Goal: Task Accomplishment & Management: Manage account settings

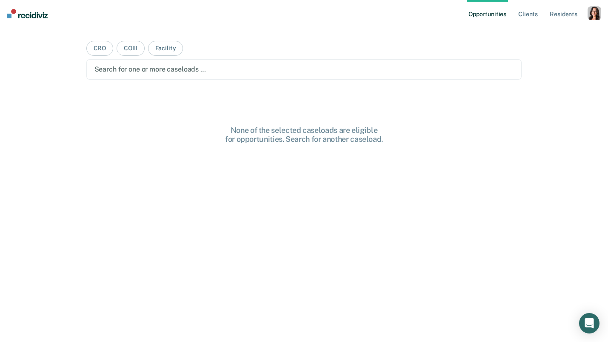
click at [597, 11] on div "button" at bounding box center [595, 13] width 14 height 14
click at [531, 37] on link "Profile" at bounding box center [560, 34] width 68 height 7
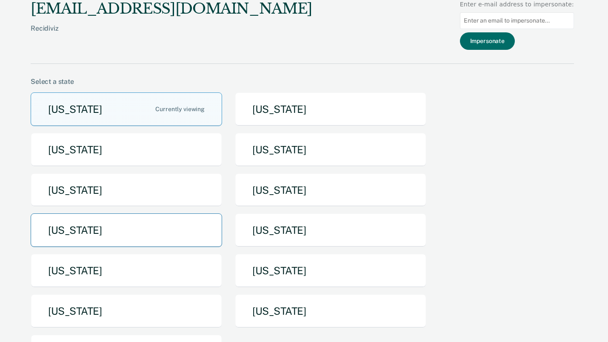
click at [203, 226] on button "[US_STATE]" at bounding box center [126, 230] width 191 height 34
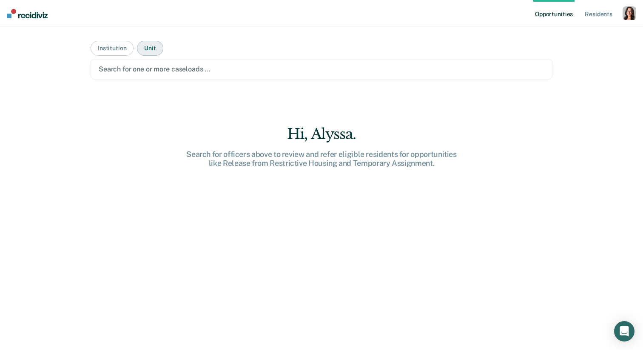
click at [148, 46] on button "Unit" at bounding box center [150, 48] width 26 height 15
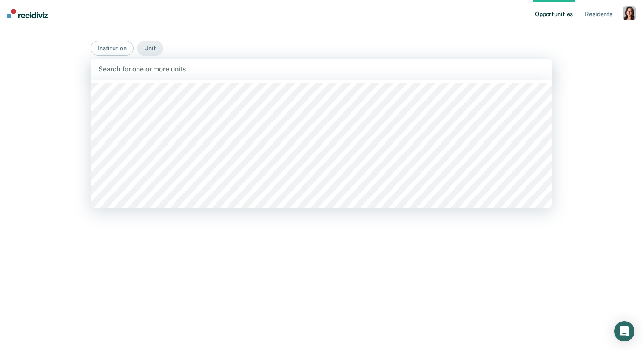
click at [163, 66] on div at bounding box center [321, 69] width 447 height 10
type input "mob"
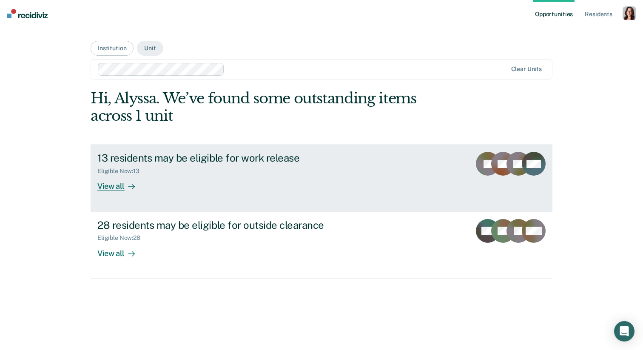
click at [238, 169] on div "Eligible Now : 13" at bounding box center [246, 169] width 299 height 11
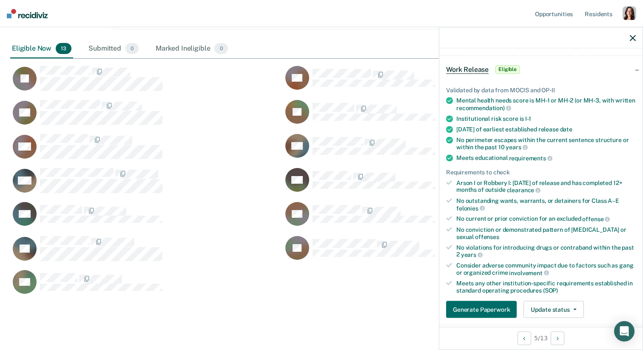
scroll to position [34, 0]
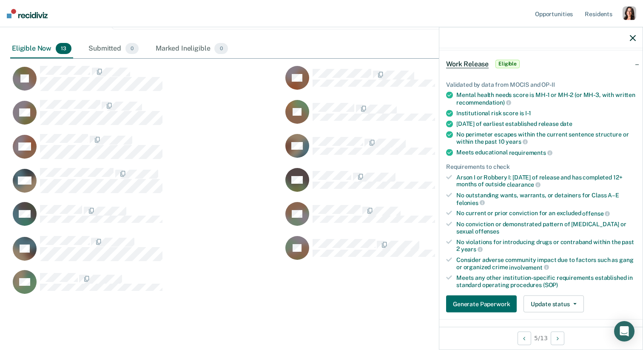
drag, startPoint x: 528, startPoint y: 172, endPoint x: 543, endPoint y: 217, distance: 47.1
click at [544, 217] on ul "Validated by data from MOCIS and OP-II Mental health needs score is MH-1 or MH-…" at bounding box center [541, 185] width 190 height 208
drag, startPoint x: 535, startPoint y: 245, endPoint x: 448, endPoint y: 246, distance: 86.8
click at [448, 246] on li "No violations for introducing drugs or contraband within the past 2 years" at bounding box center [541, 245] width 190 height 14
click at [501, 266] on div "Consider adverse community impact due to factors such as gang or organized crim…" at bounding box center [547, 264] width 180 height 14
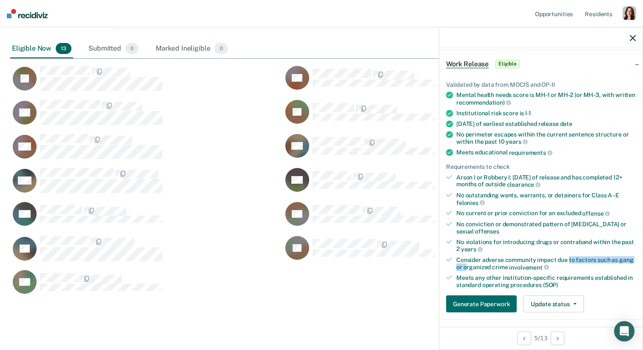
drag, startPoint x: 467, startPoint y: 261, endPoint x: 569, endPoint y: 260, distance: 102.1
click at [569, 260] on div "Consider adverse community impact due to factors such as gang or organized crim…" at bounding box center [547, 264] width 180 height 14
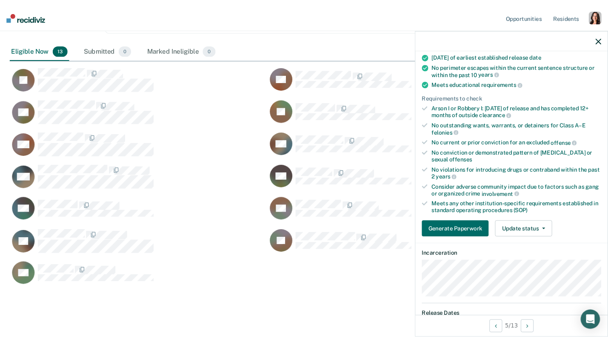
scroll to position [102, 0]
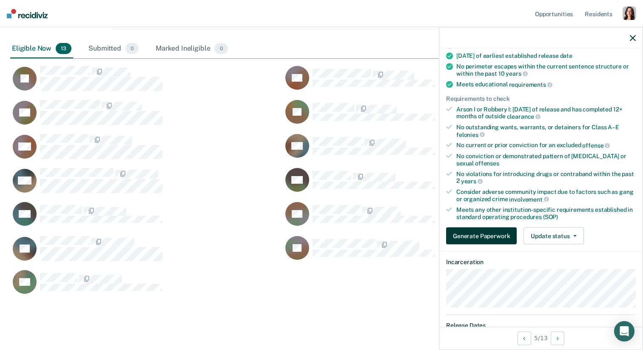
click at [485, 233] on button "Generate Paperwork" at bounding box center [481, 236] width 71 height 17
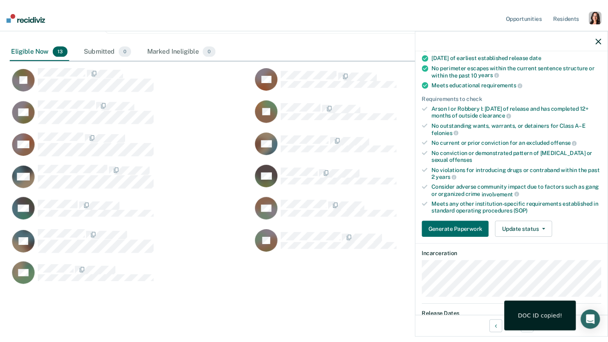
scroll to position [339, 588]
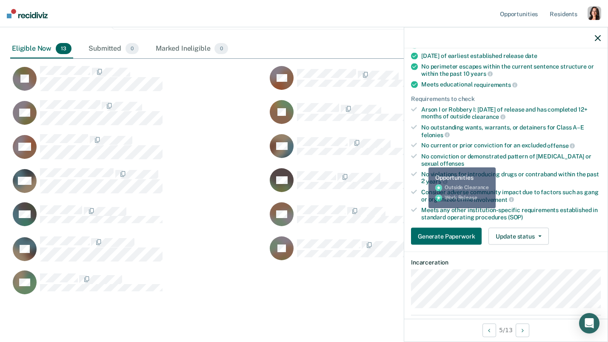
click at [542, 126] on div "No outstanding wants, warrants, or detainers for Class A–E felonies" at bounding box center [511, 131] width 180 height 14
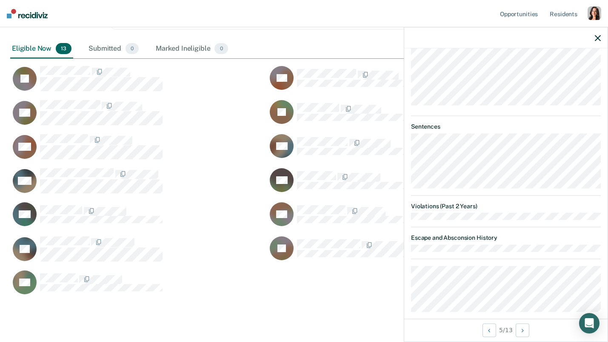
scroll to position [492, 0]
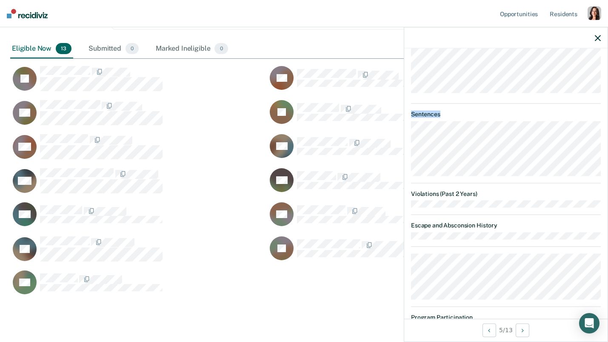
click at [549, 148] on dl "Sentences" at bounding box center [506, 143] width 190 height 66
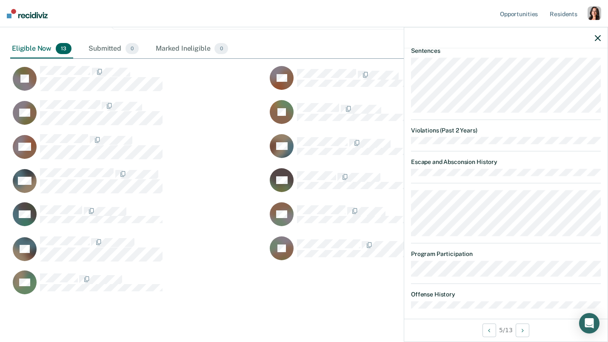
scroll to position [559, 0]
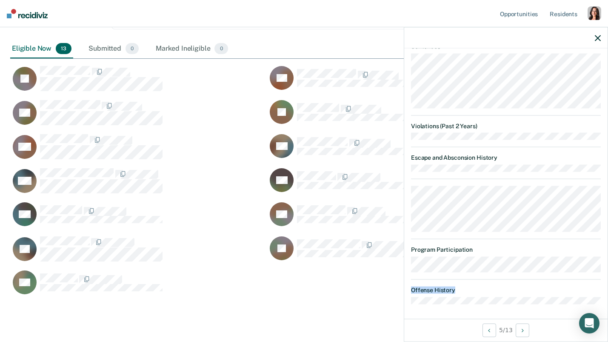
drag, startPoint x: 432, startPoint y: 107, endPoint x: 426, endPoint y: 279, distance: 171.6
click at [523, 332] on icon "Next Opportunity" at bounding box center [523, 330] width 2 height 6
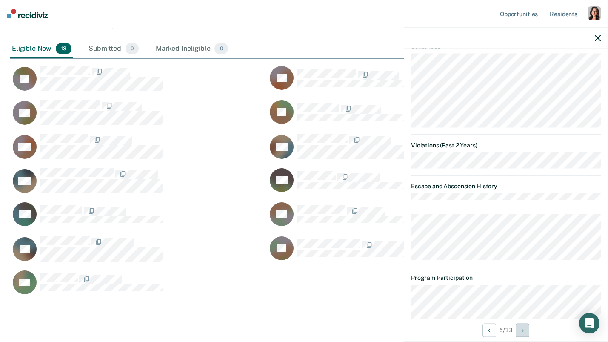
scroll to position [665, 0]
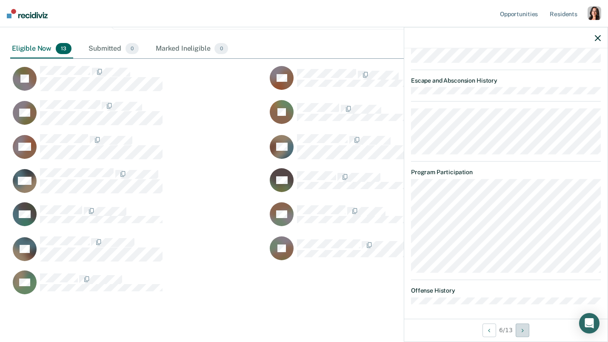
click at [517, 327] on button "Next Opportunity" at bounding box center [523, 330] width 14 height 14
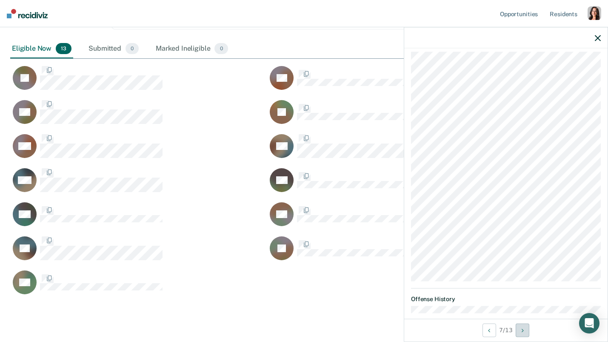
scroll to position [1073, 0]
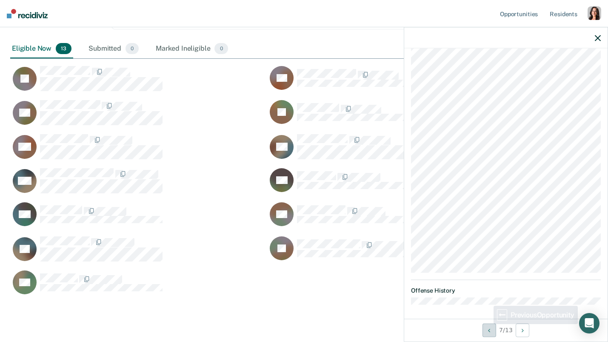
click at [489, 328] on icon "Previous Opportunity" at bounding box center [489, 330] width 2 height 6
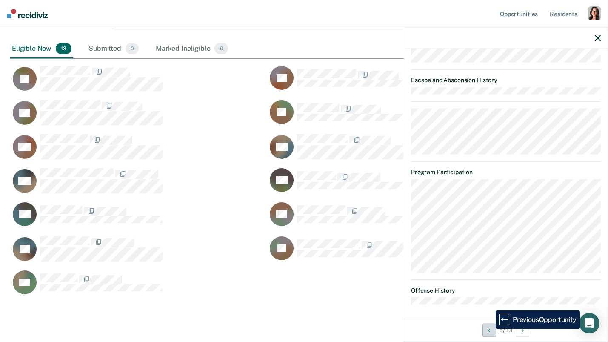
click at [489, 328] on icon "Previous Opportunity" at bounding box center [489, 330] width 2 height 6
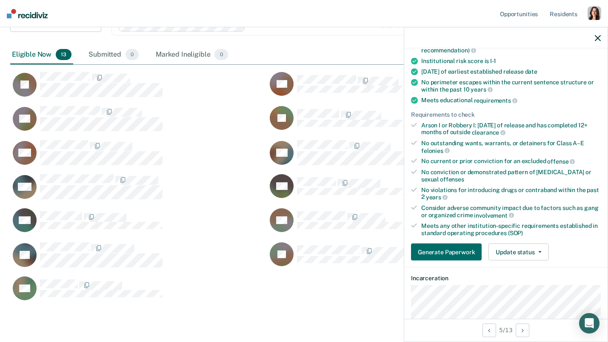
scroll to position [66, 0]
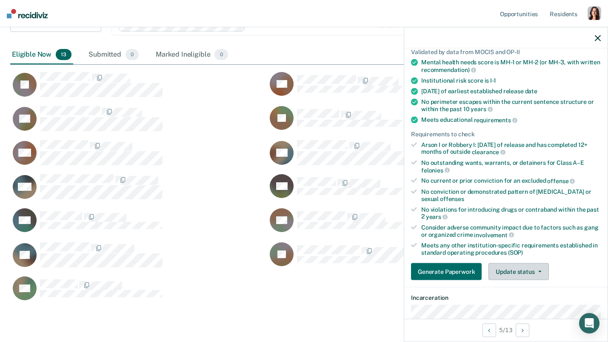
click at [517, 270] on button "Update status" at bounding box center [518, 271] width 60 height 17
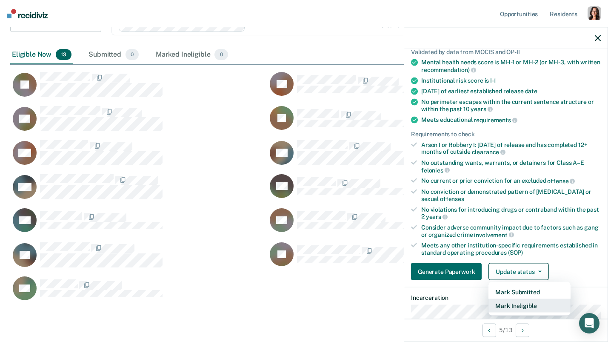
click at [534, 302] on button "Mark Ineligible" at bounding box center [529, 306] width 82 height 14
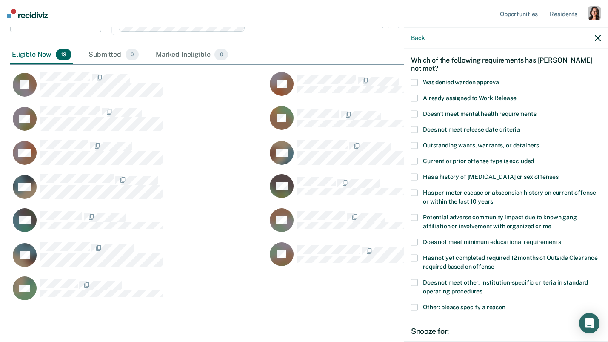
scroll to position [31, 0]
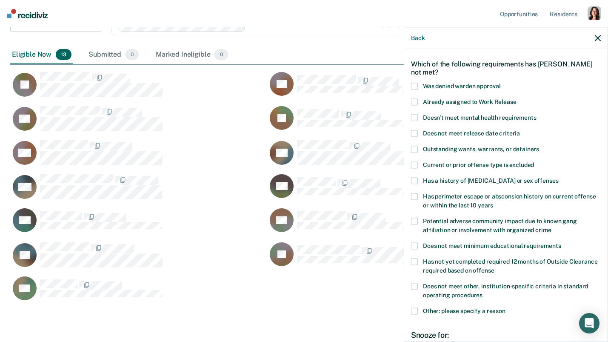
click at [483, 83] on span "Was denied warden approval" at bounding box center [461, 86] width 77 height 7
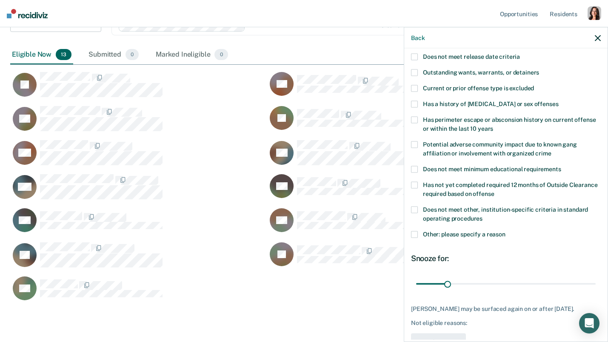
scroll to position [114, 0]
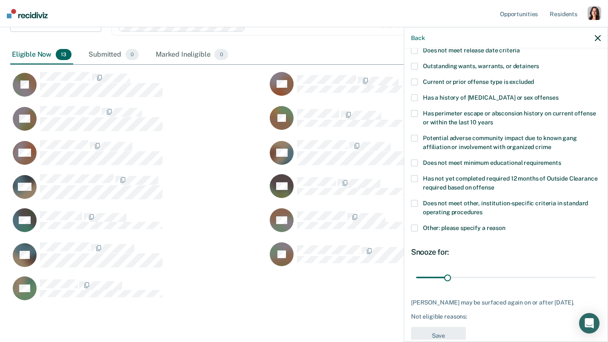
click at [497, 205] on span "Does not meet other, institution-specific criteria in standard operating proced…" at bounding box center [505, 208] width 165 height 16
click at [478, 228] on span "Other: please specify a reason" at bounding box center [464, 227] width 83 height 7
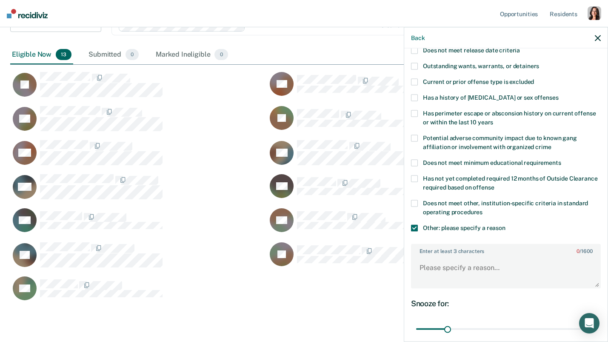
click at [475, 225] on span "Other: please specify a reason" at bounding box center [464, 227] width 83 height 7
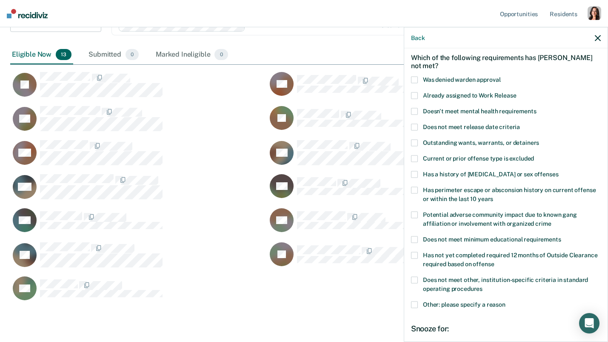
scroll to position [36, 0]
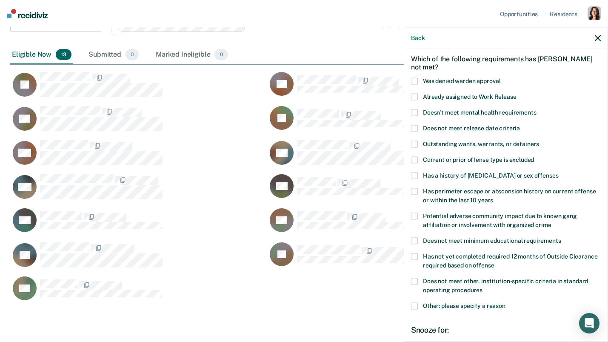
click at [469, 127] on span "Does not meet release date criteria" at bounding box center [471, 128] width 97 height 7
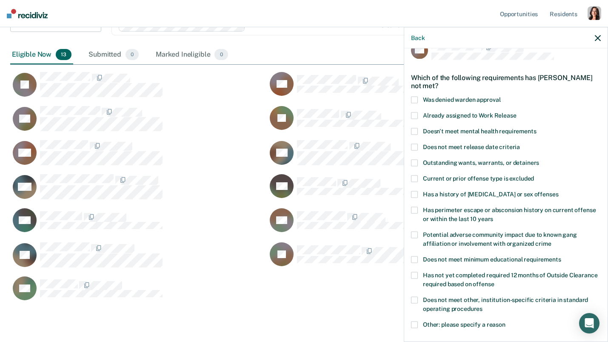
click at [479, 146] on span "Does not meet release date criteria" at bounding box center [471, 146] width 97 height 7
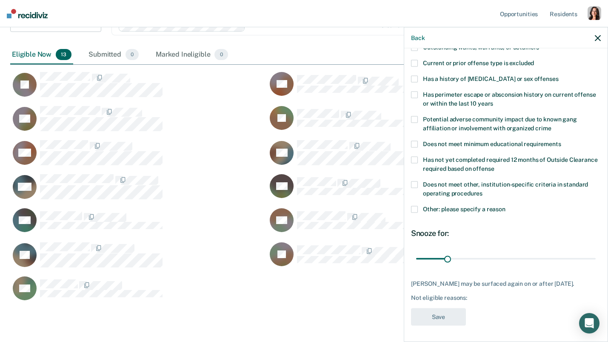
scroll to position [120, 0]
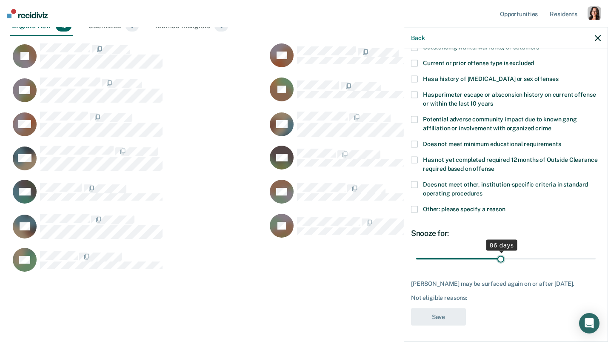
drag, startPoint x: 449, startPoint y: 257, endPoint x: 501, endPoint y: 262, distance: 52.1
click at [501, 262] on input "range" at bounding box center [506, 258] width 180 height 15
drag, startPoint x: 501, startPoint y: 262, endPoint x: 445, endPoint y: 269, distance: 57.1
type input "27"
click at [445, 266] on input "range" at bounding box center [506, 258] width 180 height 15
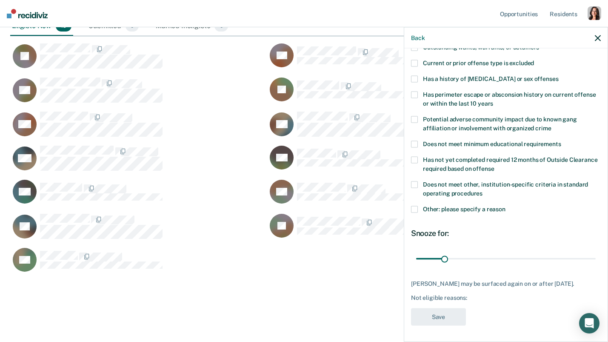
click at [423, 204] on div "Does not meet other, institution-specific criteria in standard operating proced…" at bounding box center [506, 193] width 190 height 25
click at [428, 205] on span "Other: please specify a reason" at bounding box center [464, 208] width 83 height 7
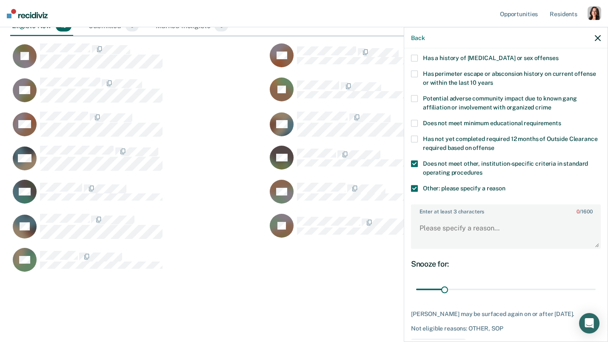
scroll to position [184, 0]
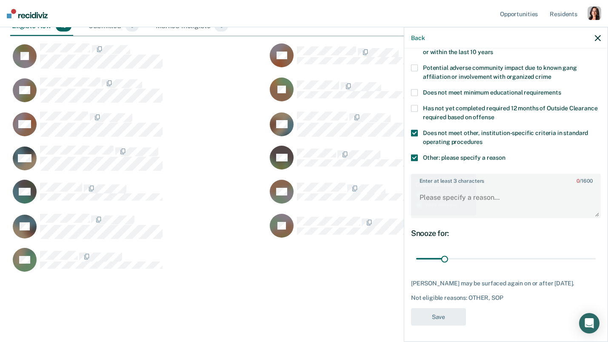
click at [419, 154] on label "Other: please specify a reason" at bounding box center [506, 158] width 190 height 9
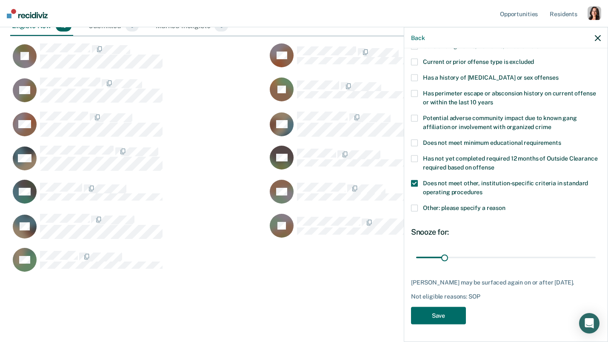
scroll to position [132, 0]
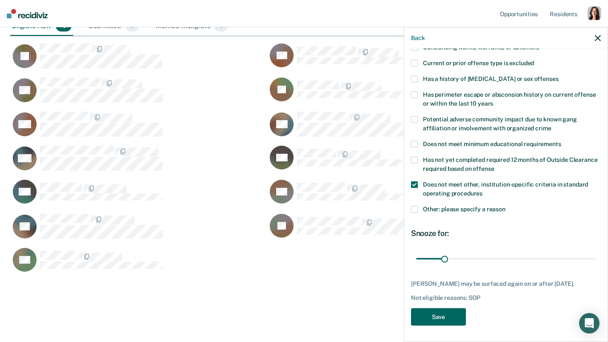
click at [454, 313] on button "Save" at bounding box center [438, 316] width 55 height 17
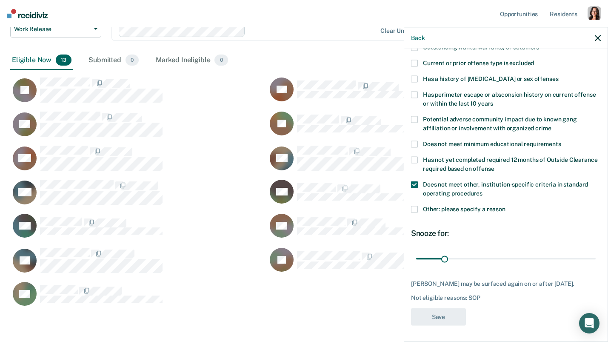
scroll to position [305, 588]
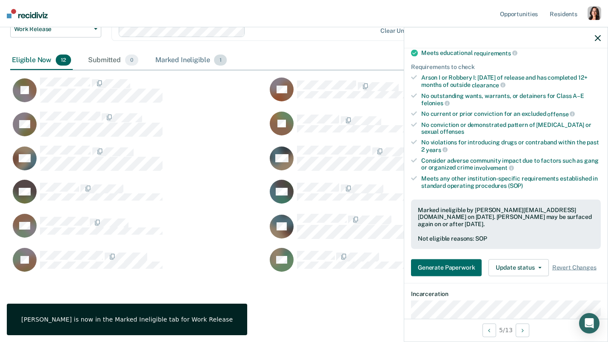
click at [170, 64] on div "Marked Ineligible 1" at bounding box center [191, 60] width 75 height 19
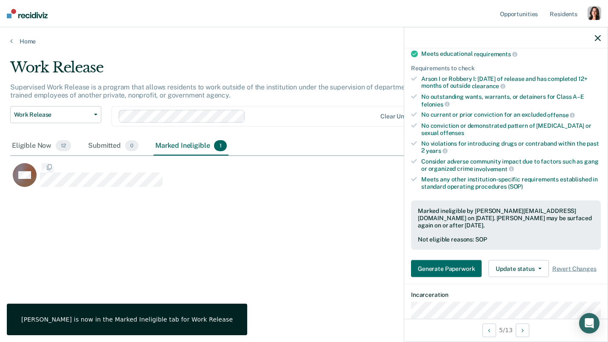
scroll to position [0, 0]
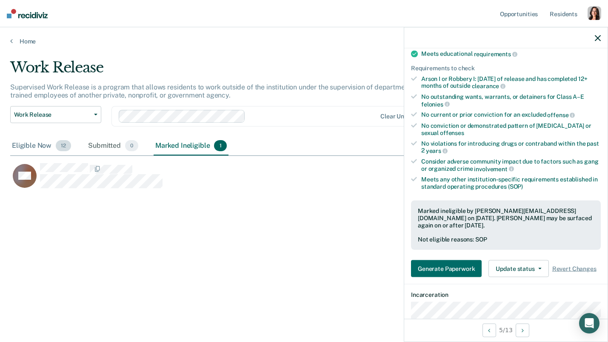
click at [60, 145] on span "12" at bounding box center [63, 145] width 15 height 11
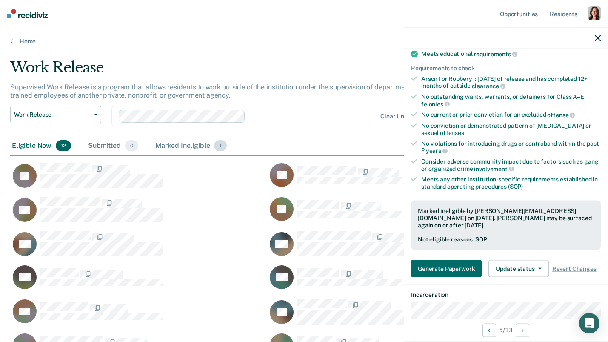
click at [156, 141] on div "Marked Ineligible 1" at bounding box center [191, 146] width 75 height 19
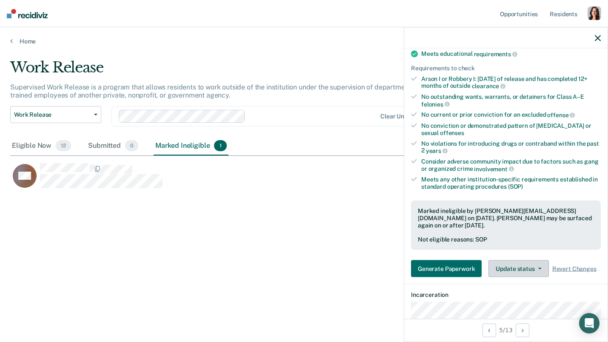
click at [527, 269] on button "Update status" at bounding box center [518, 268] width 60 height 17
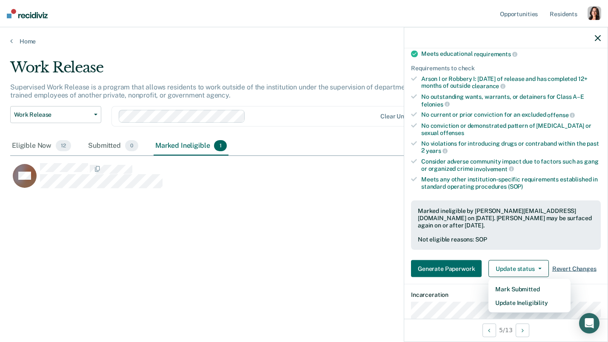
click at [575, 265] on span "Revert Changes" at bounding box center [574, 268] width 44 height 7
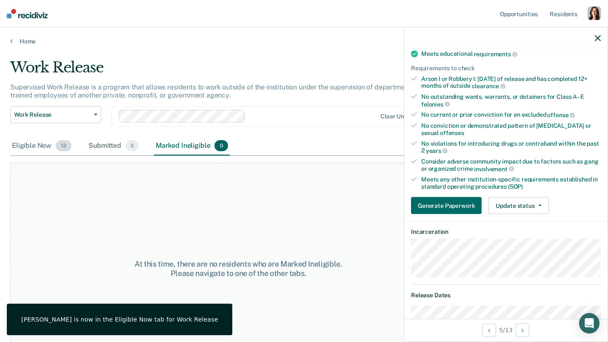
click at [15, 141] on div "Eligible Now 13" at bounding box center [41, 146] width 63 height 19
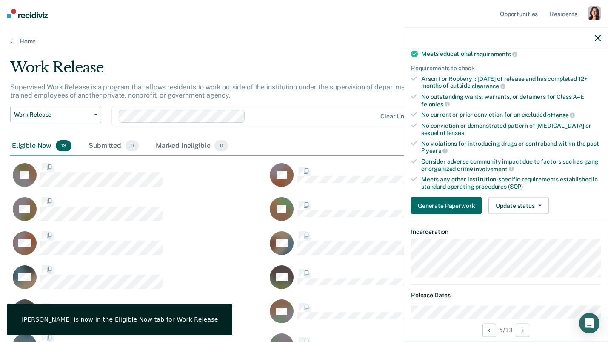
scroll to position [339, 588]
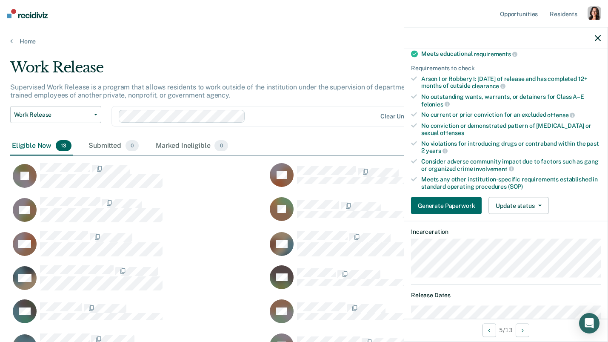
click at [15, 141] on div "Eligible Now 13" at bounding box center [41, 146] width 63 height 19
click at [516, 199] on button "Update status" at bounding box center [518, 205] width 60 height 17
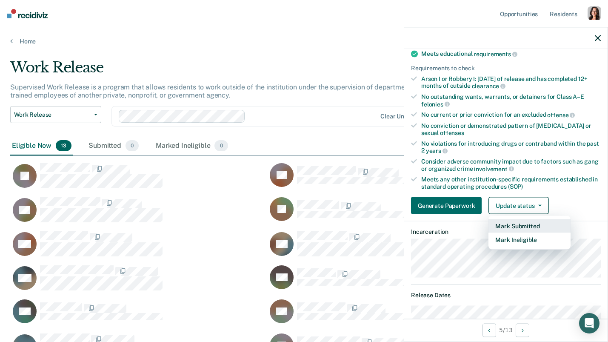
click at [526, 225] on button "Mark Submitted" at bounding box center [529, 226] width 82 height 14
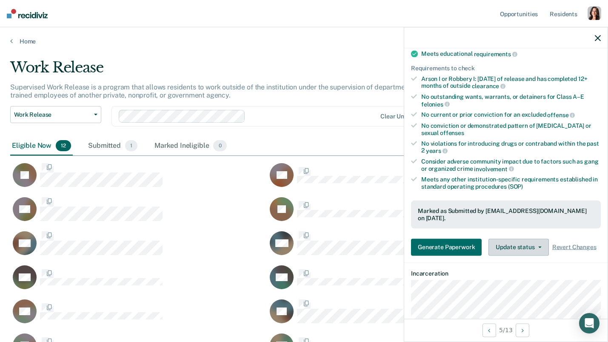
scroll to position [305, 588]
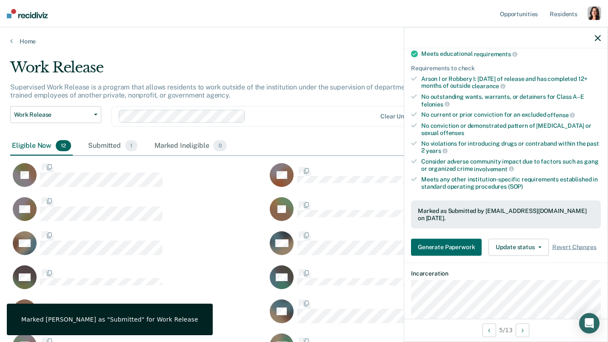
drag, startPoint x: 526, startPoint y: 225, endPoint x: 402, endPoint y: 217, distance: 124.5
click at [467, 224] on div "Validated by data from MOCIS and OP-II Mental health needs score is MH-1 or MH-…" at bounding box center [505, 116] width 203 height 294
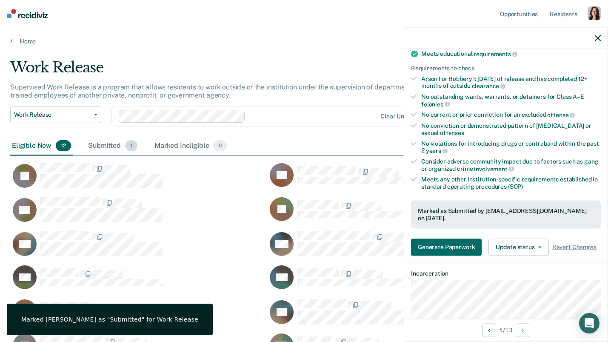
click at [126, 145] on span "1" at bounding box center [131, 145] width 12 height 11
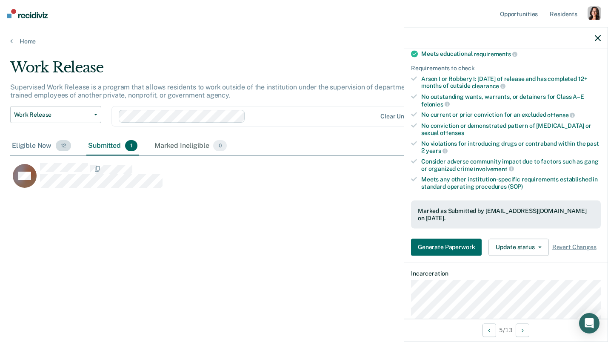
click at [13, 148] on div "Eligible Now 12" at bounding box center [41, 146] width 63 height 19
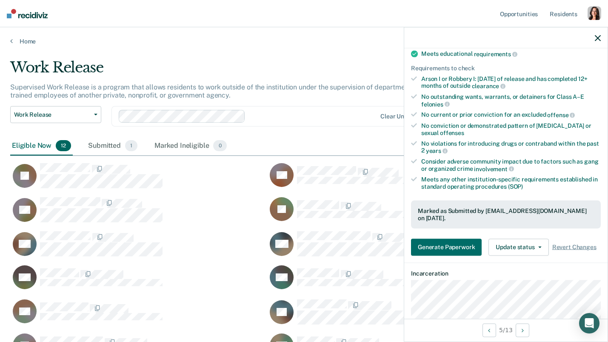
click at [14, 149] on div "Eligible Now 12" at bounding box center [41, 146] width 63 height 19
click at [14, 148] on div "Eligible Now 12" at bounding box center [41, 146] width 63 height 19
click at [522, 241] on button "Update status" at bounding box center [518, 246] width 60 height 17
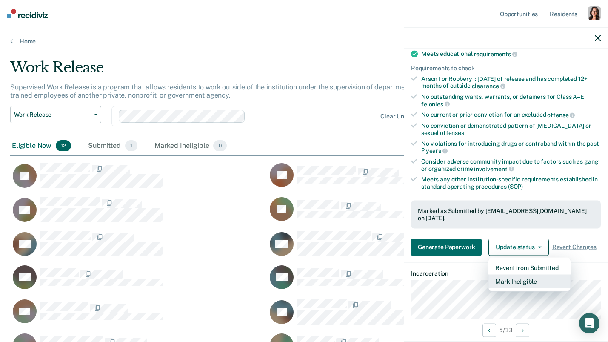
click at [526, 274] on button "Mark Ineligible" at bounding box center [529, 281] width 82 height 14
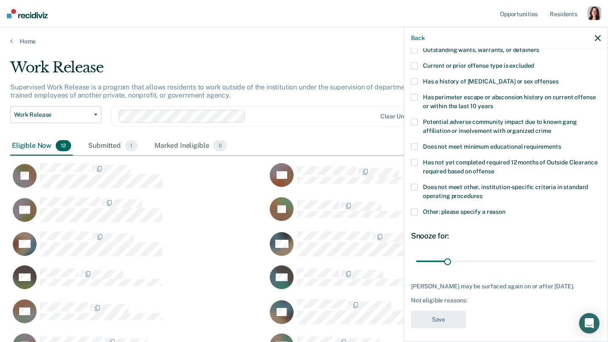
scroll to position [132, 0]
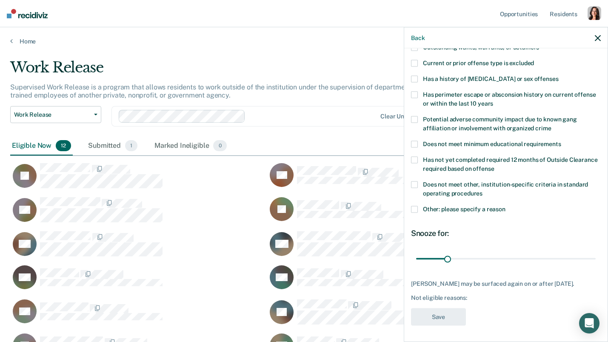
click at [451, 207] on span "Other: please specify a reason" at bounding box center [464, 208] width 83 height 7
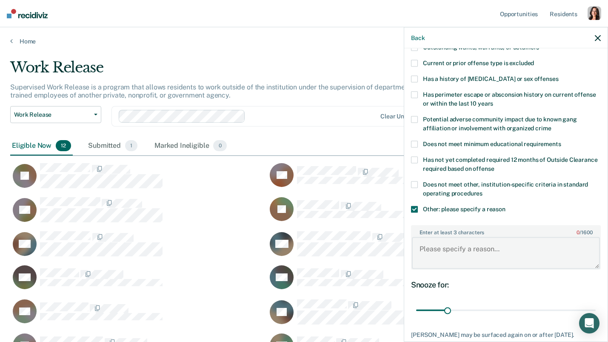
click at [468, 246] on textarea "Enter at least 3 characters 0 / 1600" at bounding box center [506, 252] width 188 height 31
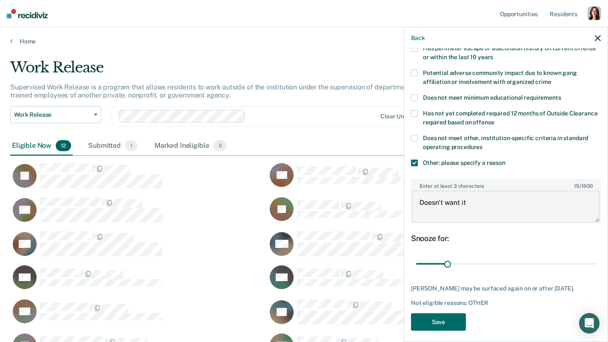
scroll to position [184, 0]
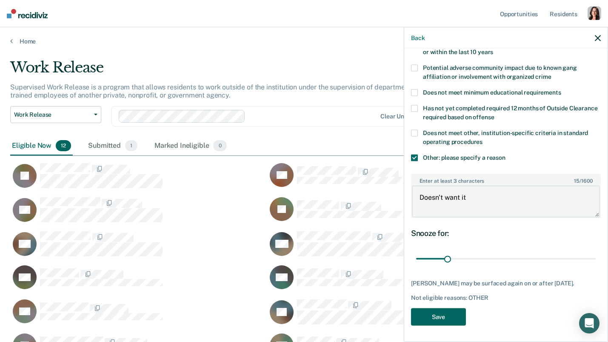
type textarea "Doesn't want it"
click at [452, 315] on button "Save" at bounding box center [438, 316] width 55 height 17
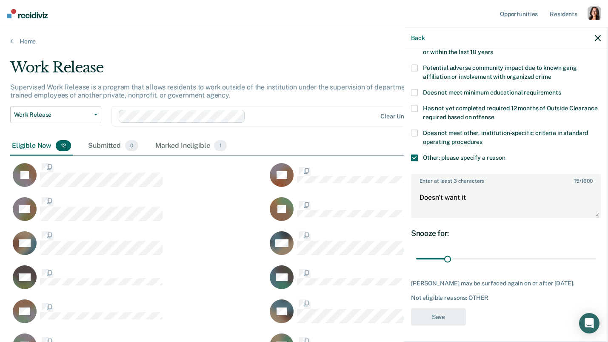
scroll to position [305, 588]
click at [171, 137] on div "Marked Ineligible 1" at bounding box center [191, 146] width 75 height 19
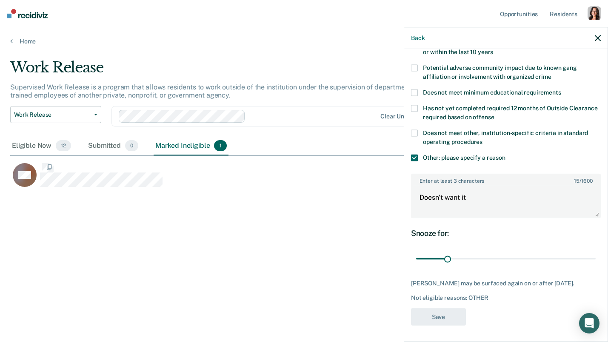
scroll to position [0, 0]
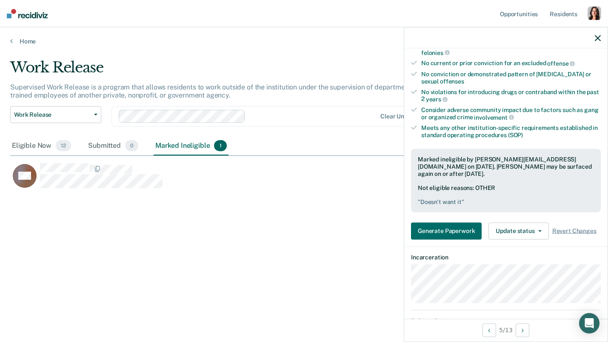
click at [593, 36] on div at bounding box center [505, 37] width 203 height 21
click at [588, 32] on div at bounding box center [505, 37] width 203 height 21
click at [596, 35] on button "button" at bounding box center [598, 37] width 6 height 7
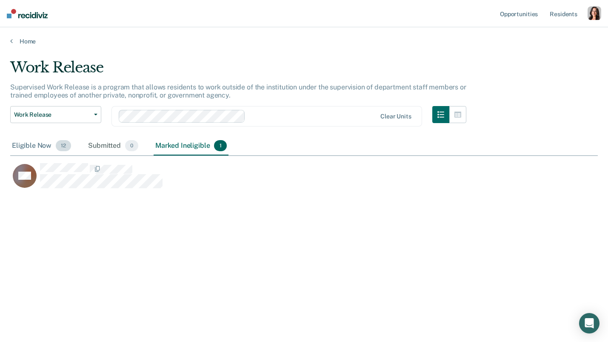
click at [36, 146] on div "Eligible Now 12" at bounding box center [41, 146] width 63 height 19
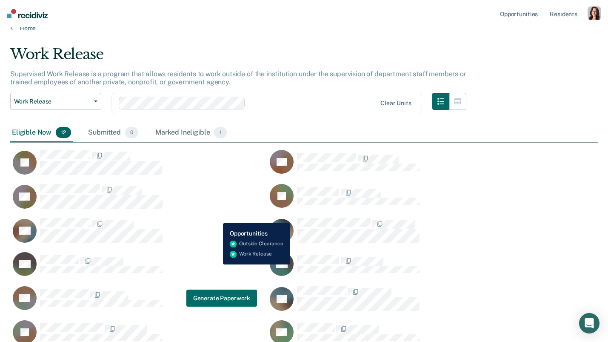
scroll to position [0, 0]
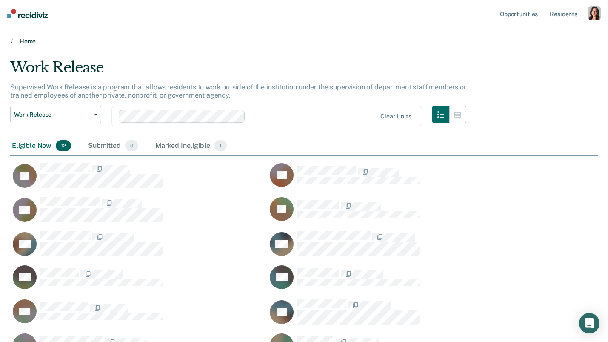
click at [29, 41] on link "Home" at bounding box center [304, 41] width 588 height 8
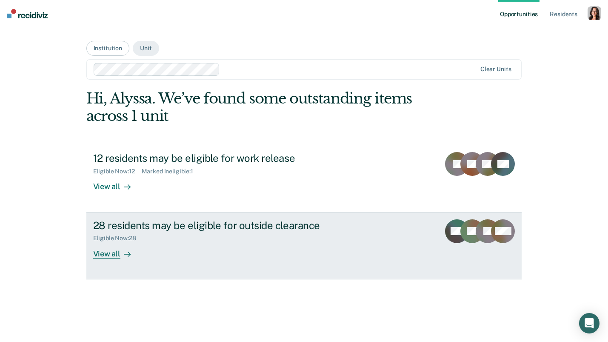
click at [139, 246] on div "View all" at bounding box center [117, 250] width 48 height 17
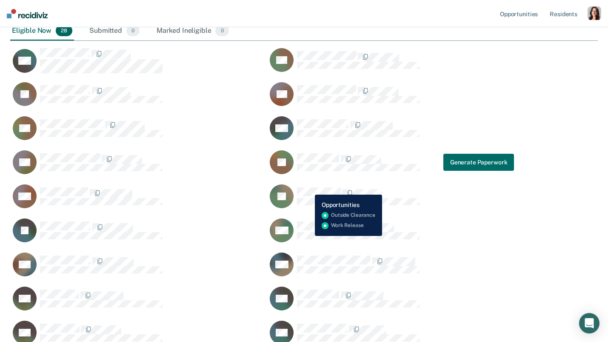
scroll to position [114, 0]
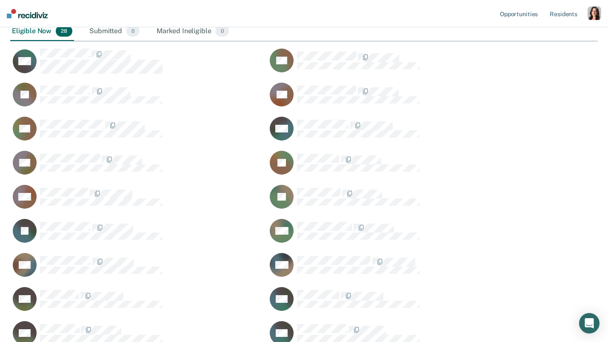
click at [303, 182] on div "JC" at bounding box center [395, 167] width 257 height 34
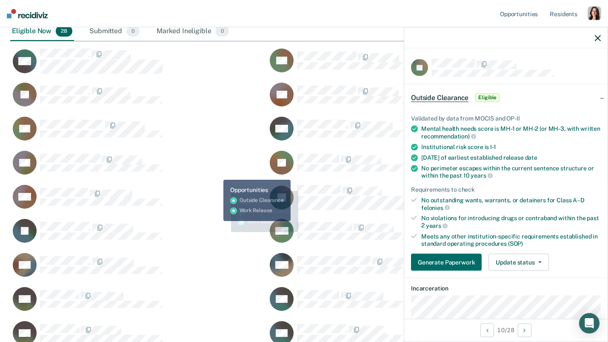
click at [224, 177] on div "CC" at bounding box center [138, 167] width 257 height 34
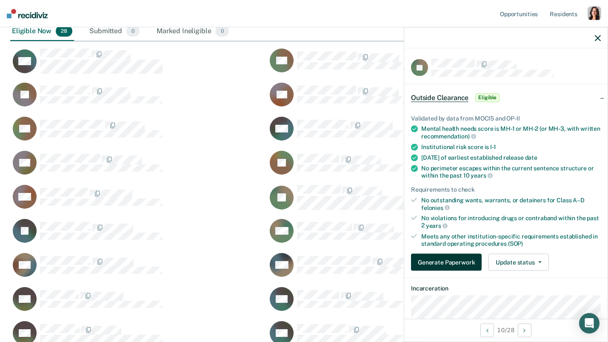
click at [473, 256] on button "Generate Paperwork" at bounding box center [446, 262] width 71 height 17
click at [490, 285] on dt "Incarceration" at bounding box center [506, 288] width 190 height 7
click at [440, 261] on button "Generate Paperwork" at bounding box center [446, 262] width 71 height 17
click at [483, 10] on nav "Opportunities Resident s Profile How it works Go to System-Level Trends Log Out" at bounding box center [304, 13] width 608 height 27
click at [448, 265] on button "Generate Paperwork" at bounding box center [446, 262] width 71 height 17
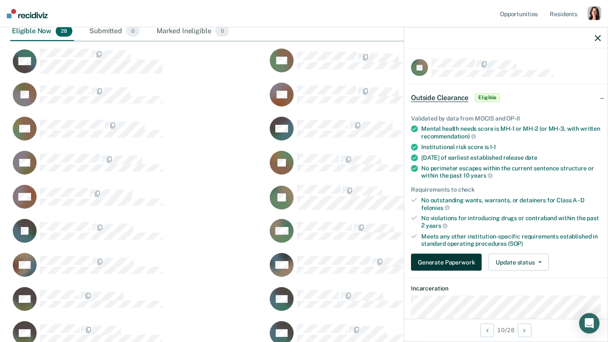
click at [449, 257] on button "Generate Paperwork" at bounding box center [446, 262] width 71 height 17
click at [460, 267] on button "Generate Paperwork" at bounding box center [446, 262] width 71 height 17
click at [453, 263] on button "Generate Paperwork" at bounding box center [446, 262] width 71 height 17
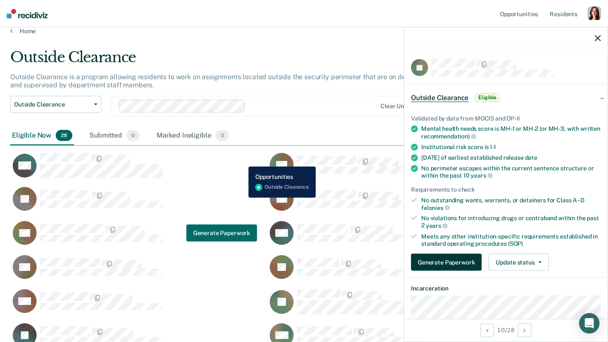
scroll to position [11, 0]
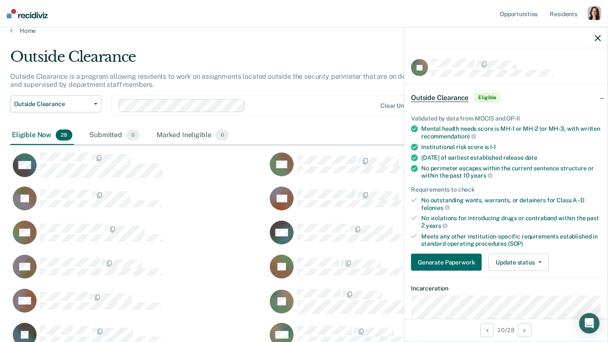
click at [595, 35] on button "button" at bounding box center [598, 37] width 6 height 7
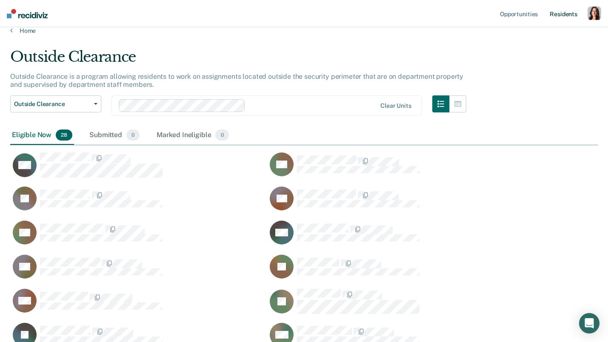
click at [568, 17] on link "Resident s" at bounding box center [563, 13] width 31 height 27
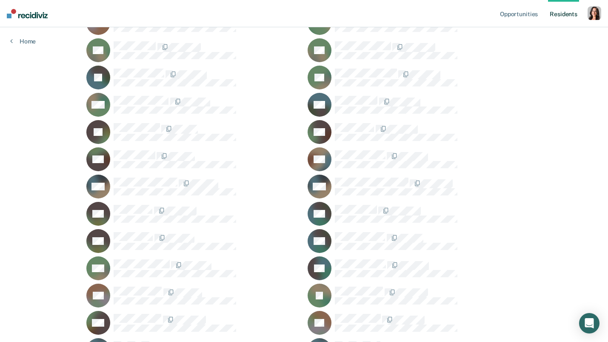
scroll to position [411, 0]
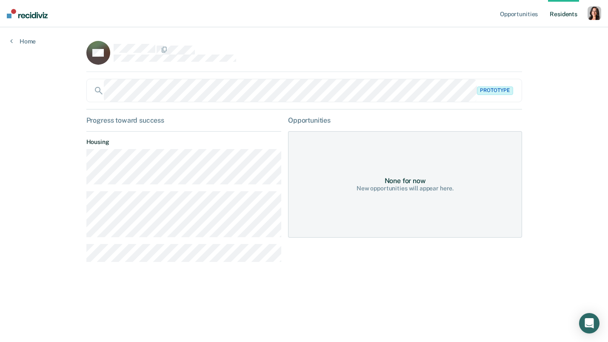
scroll to position [411, 0]
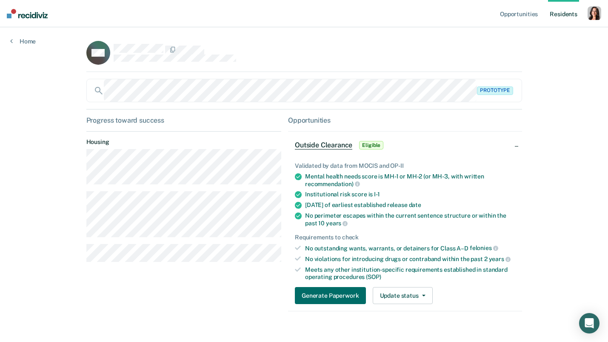
click at [108, 77] on div "MA Prototype Progress toward success Housing Opportunities Outside Clearance El…" at bounding box center [304, 181] width 436 height 280
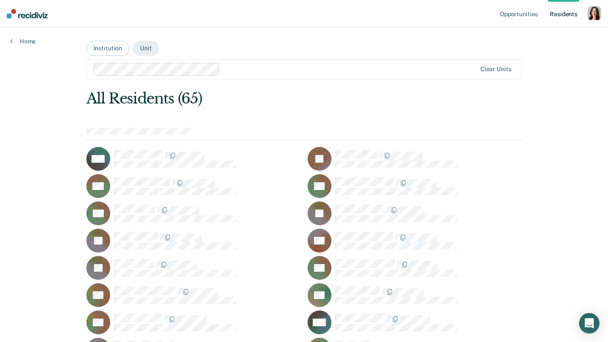
click at [113, 233] on div "JB" at bounding box center [193, 240] width 214 height 24
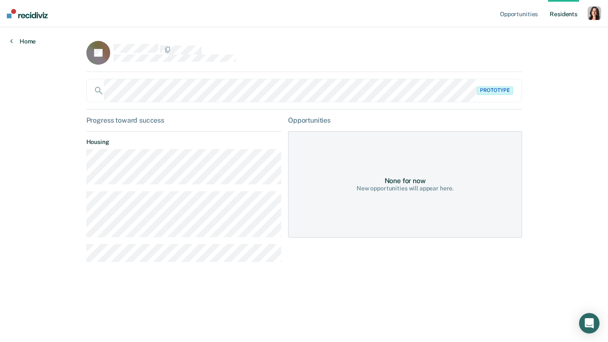
click at [31, 41] on link "Home" at bounding box center [23, 41] width 26 height 8
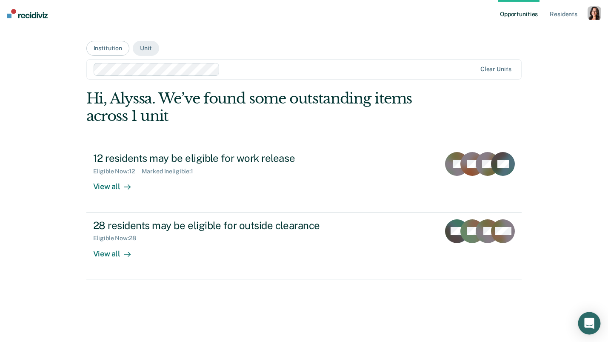
click at [585, 324] on icon "Open Intercom Messenger" at bounding box center [589, 322] width 10 height 11
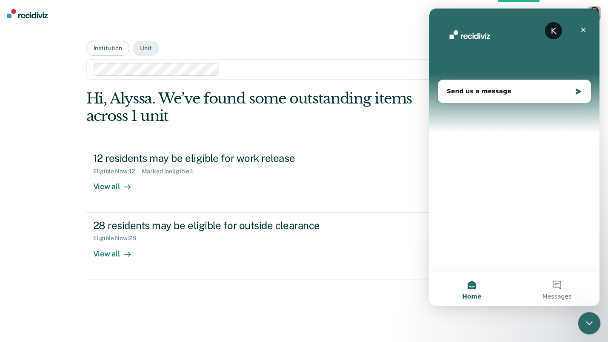
click at [589, 322] on icon "Close Intercom Messenger" at bounding box center [588, 321] width 6 height 3
